Goal: Task Accomplishment & Management: Complete application form

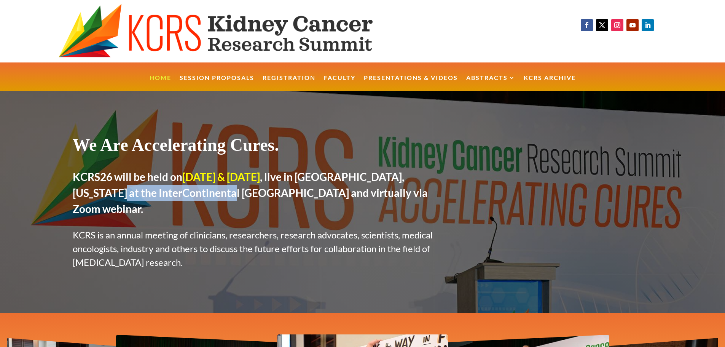
drag, startPoint x: 91, startPoint y: 192, endPoint x: 206, endPoint y: 193, distance: 114.6
click at [206, 193] on h2 "KCRS26 will be held on July 23rd & 24th, 2026 , live in Boston, Massachusetts a…" at bounding box center [261, 195] width 376 height 52
copy h2 "InterContinental Boston"
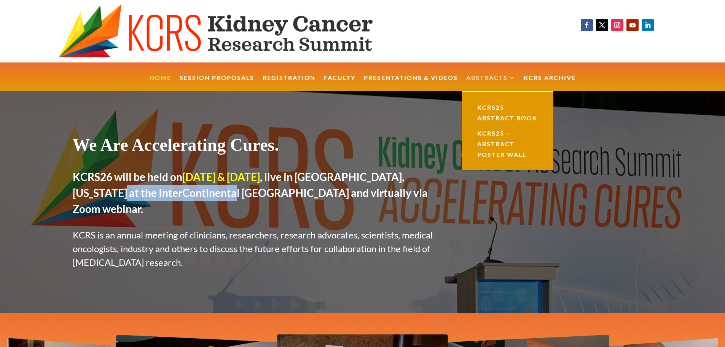
click at [489, 77] on link "Abstracts" at bounding box center [490, 83] width 49 height 16
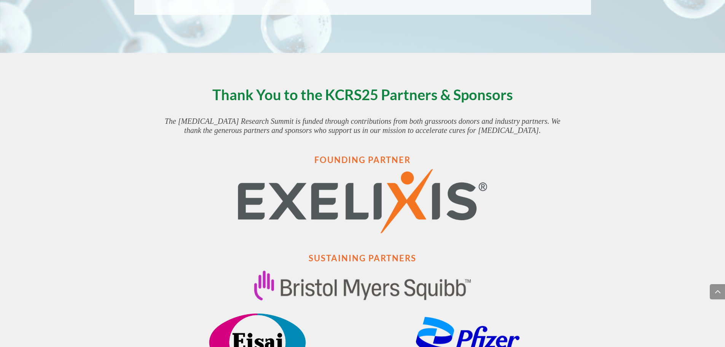
scroll to position [583, 0]
